Goal: Task Accomplishment & Management: Use online tool/utility

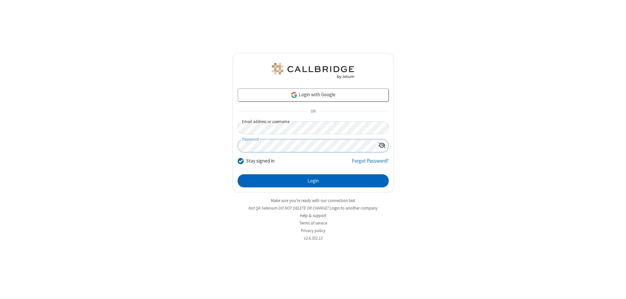
click at [313, 181] on button "Login" at bounding box center [313, 180] width 151 height 13
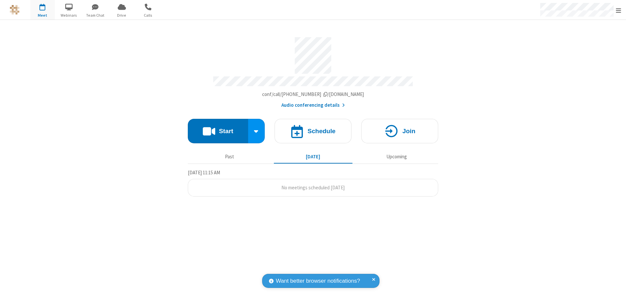
click at [218, 128] on button "Start" at bounding box center [218, 131] width 60 height 24
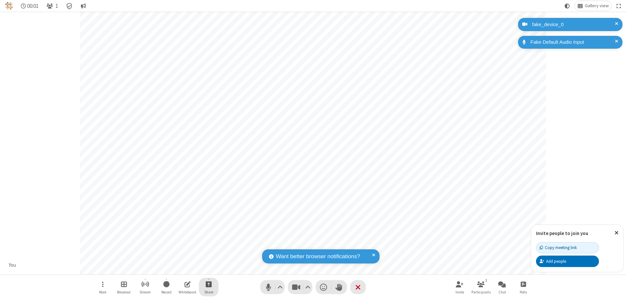
click at [209, 284] on span "Start sharing" at bounding box center [209, 284] width 6 height 8
click at [182, 268] on span "Share my screen" at bounding box center [182, 269] width 7 height 6
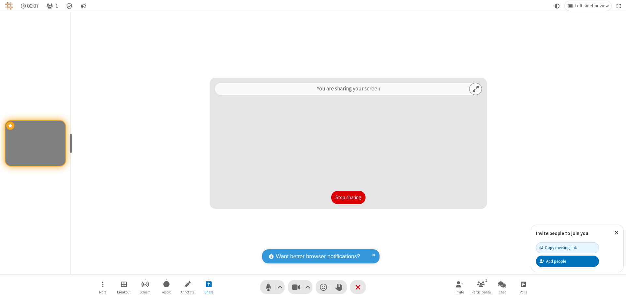
click at [348, 197] on button "Stop sharing" at bounding box center [348, 197] width 34 height 13
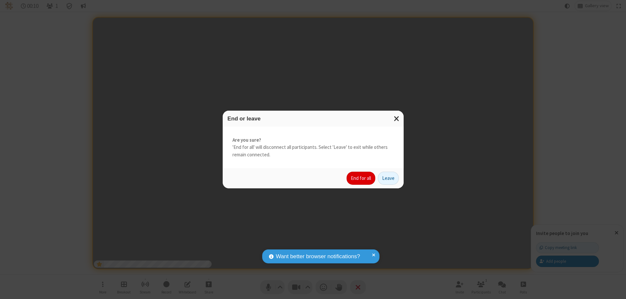
click at [361, 178] on button "End for all" at bounding box center [360, 177] width 29 height 13
